Goal: Information Seeking & Learning: Learn about a topic

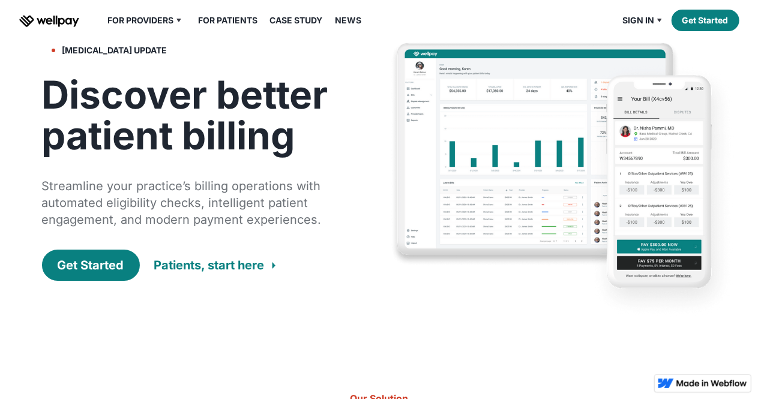
click at [214, 18] on link "For Patients" at bounding box center [228, 20] width 74 height 14
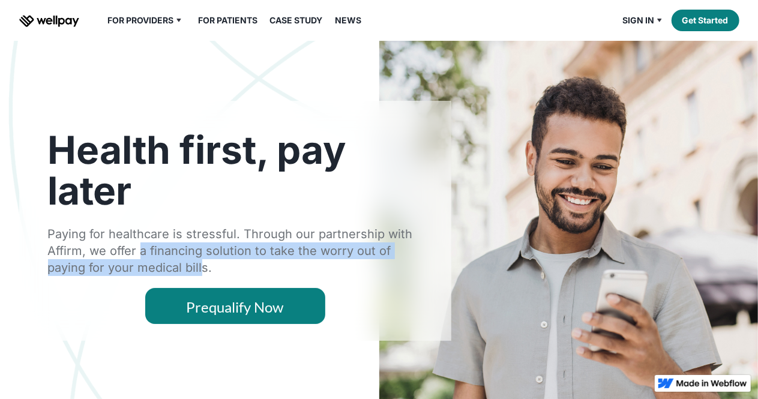
drag, startPoint x: 139, startPoint y: 254, endPoint x: 203, endPoint y: 262, distance: 64.1
click at [202, 262] on div "Paying for healthcare is stressful. Through our partnership with Affirm, we off…" at bounding box center [235, 251] width 374 height 50
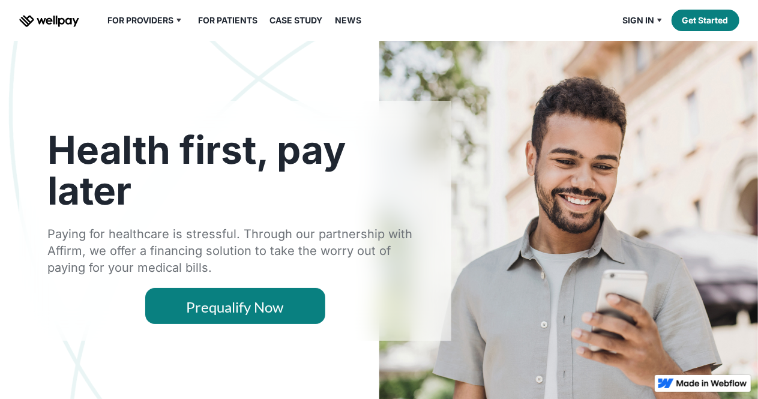
click at [204, 266] on div "Paying for healthcare is stressful. Through our partnership with Affirm, we off…" at bounding box center [235, 251] width 374 height 50
drag, startPoint x: 230, startPoint y: 271, endPoint x: 124, endPoint y: 261, distance: 107.2
click at [124, 261] on div "Paying for healthcare is stressful. Through our partnership with Affirm, we off…" at bounding box center [235, 251] width 374 height 50
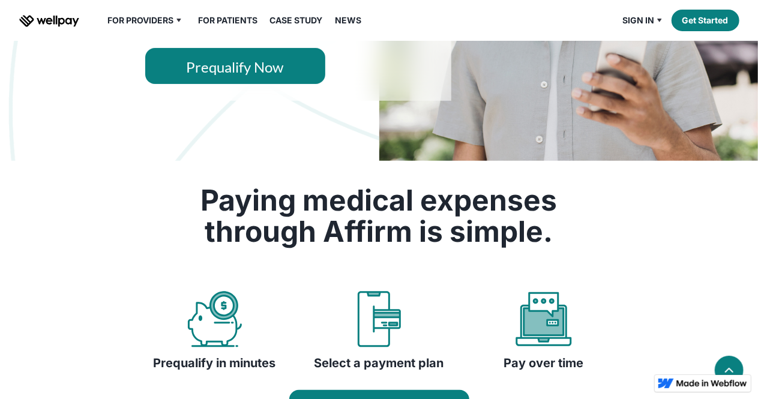
scroll to position [360, 0]
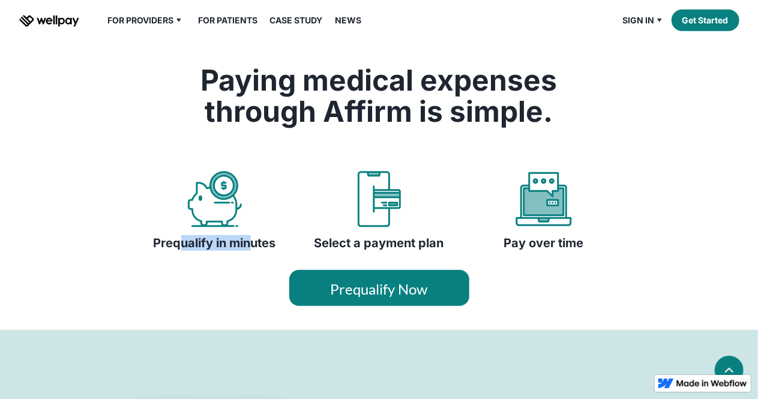
drag, startPoint x: 176, startPoint y: 245, endPoint x: 252, endPoint y: 247, distance: 75.6
click at [252, 247] on h4 "Prequalify in minutes" at bounding box center [215, 243] width 122 height 16
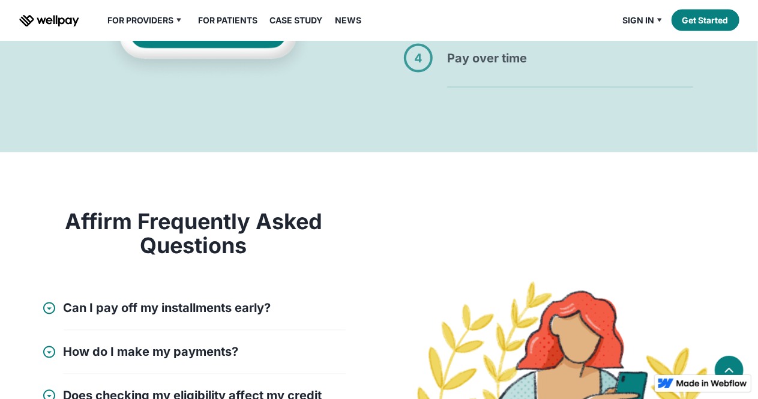
scroll to position [1080, 0]
